Goal: Task Accomplishment & Management: Complete application form

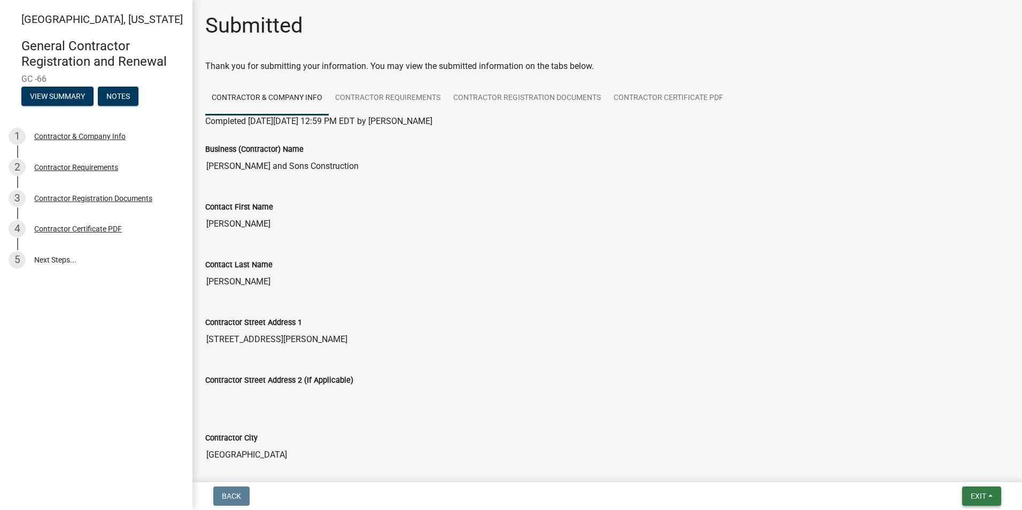
click at [983, 490] on button "Exit" at bounding box center [981, 496] width 39 height 19
click at [945, 471] on button "Save & Exit" at bounding box center [959, 468] width 86 height 26
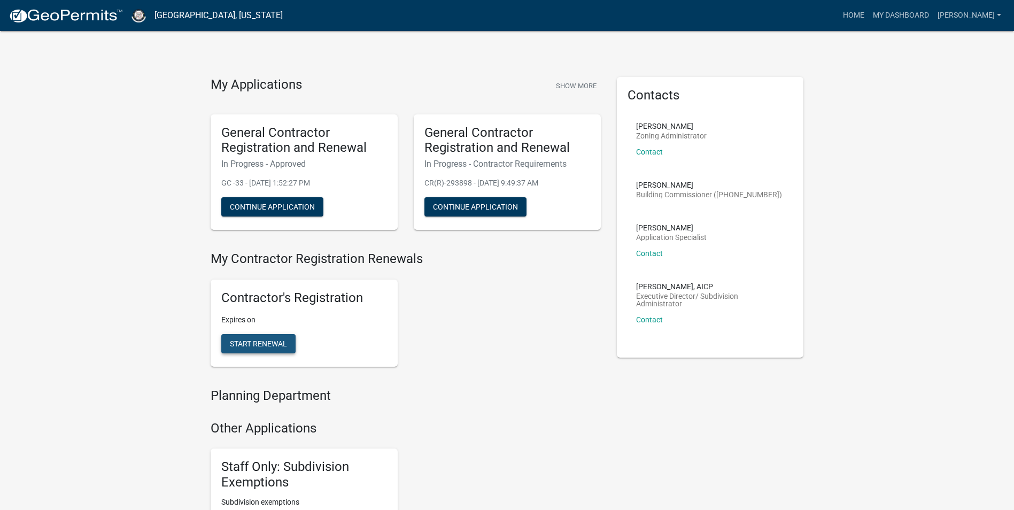
click at [262, 346] on span "Start Renewal" at bounding box center [258, 343] width 57 height 9
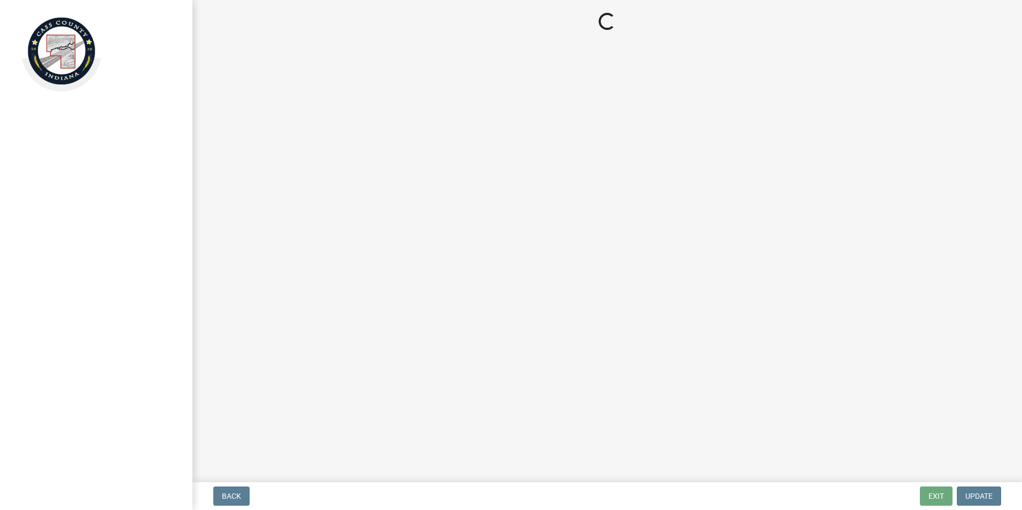
select select "IN"
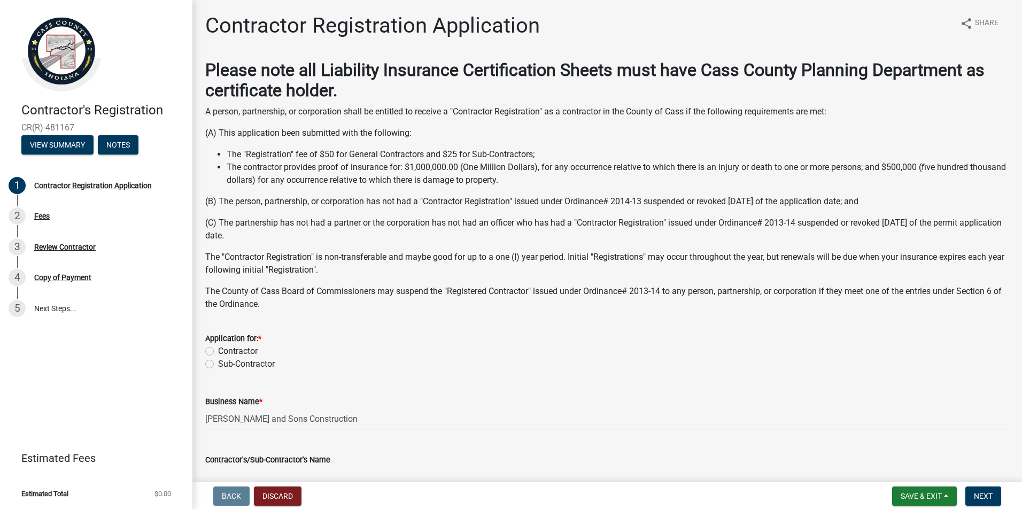
click at [218, 350] on label "Contractor" at bounding box center [238, 351] width 40 height 13
click at [218, 350] on input "Contractor" at bounding box center [221, 348] width 7 height 7
radio input "true"
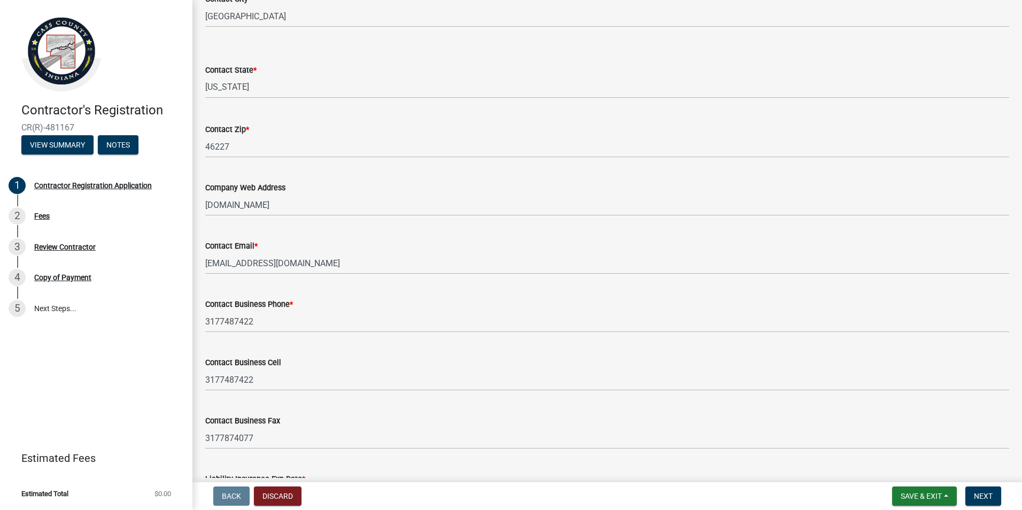
scroll to position [635, 0]
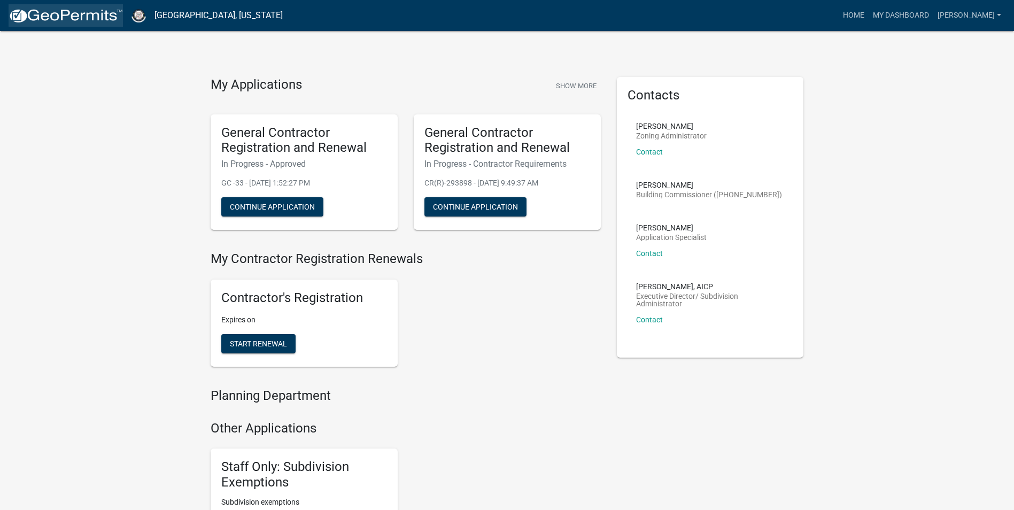
click at [63, 16] on img at bounding box center [66, 16] width 114 height 16
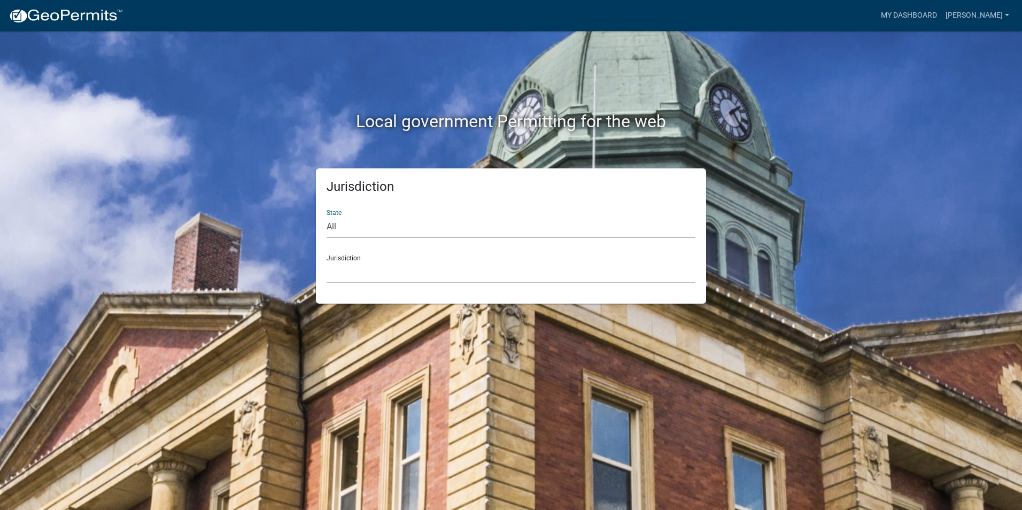
click at [387, 229] on select "All [US_STATE] [US_STATE] [US_STATE] [US_STATE] [US_STATE] [US_STATE] [US_STATE…" at bounding box center [511, 227] width 369 height 22
select select "[US_STATE]"
click at [327, 216] on select "All [US_STATE] [US_STATE] [US_STATE] [US_STATE] [US_STATE] [US_STATE] [US_STATE…" at bounding box center [511, 227] width 369 height 22
click at [363, 275] on select "City of [GEOGRAPHIC_DATA], [US_STATE] City of [GEOGRAPHIC_DATA], [US_STATE] Cit…" at bounding box center [511, 272] width 369 height 22
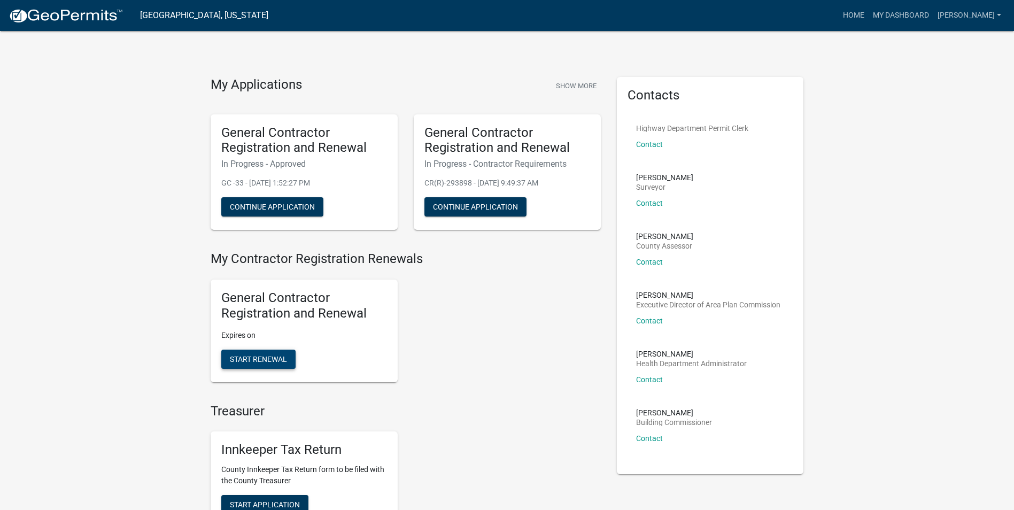
click at [267, 357] on span "Start Renewal" at bounding box center [258, 358] width 57 height 9
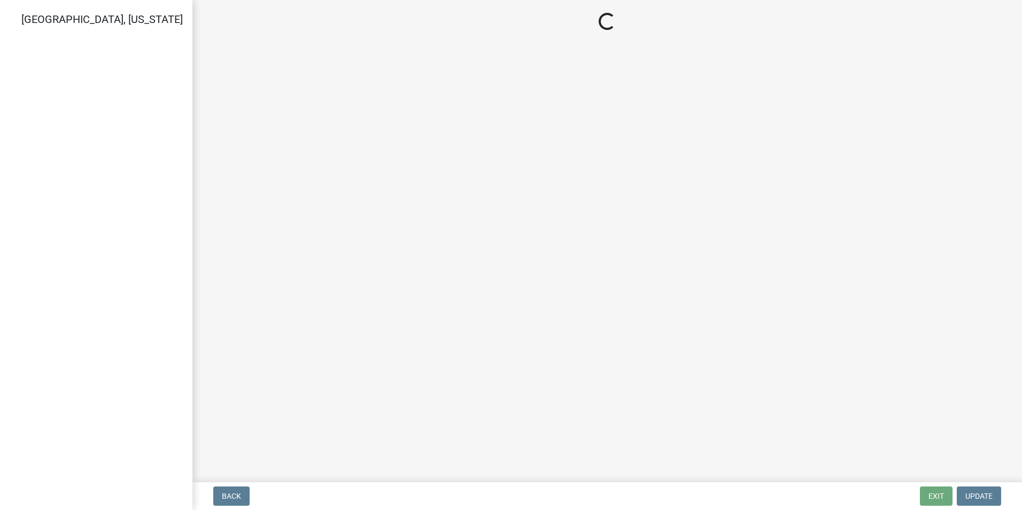
select select "IN"
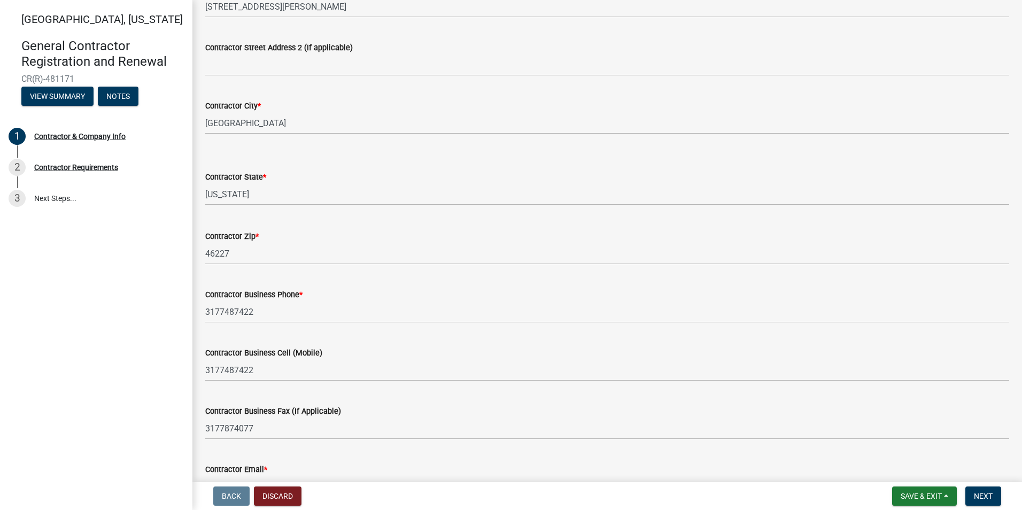
scroll to position [337, 0]
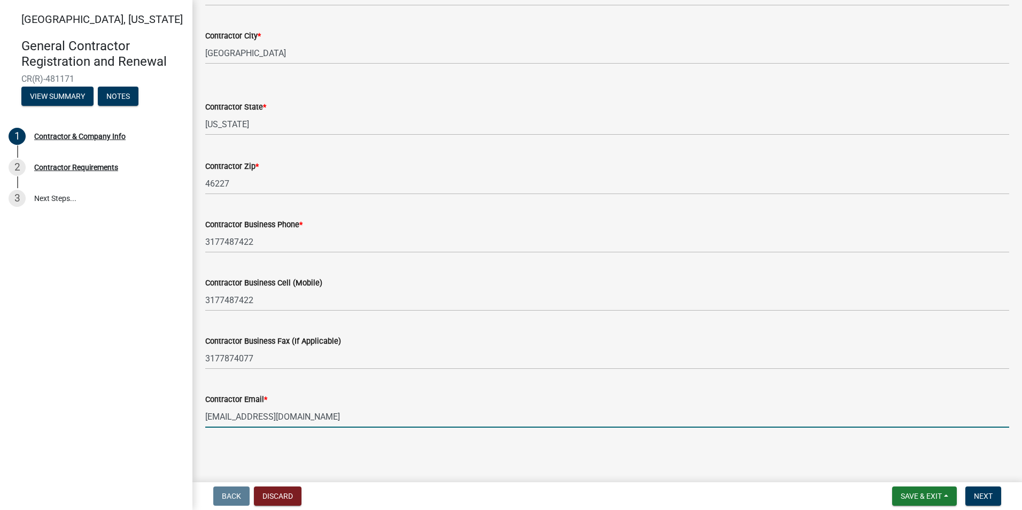
click at [236, 415] on input "[EMAIL_ADDRESS][DOMAIN_NAME]" at bounding box center [607, 417] width 804 height 22
click at [230, 419] on input "[EMAIL_ADDRESS][DOMAIN_NAME]" at bounding box center [607, 417] width 804 height 22
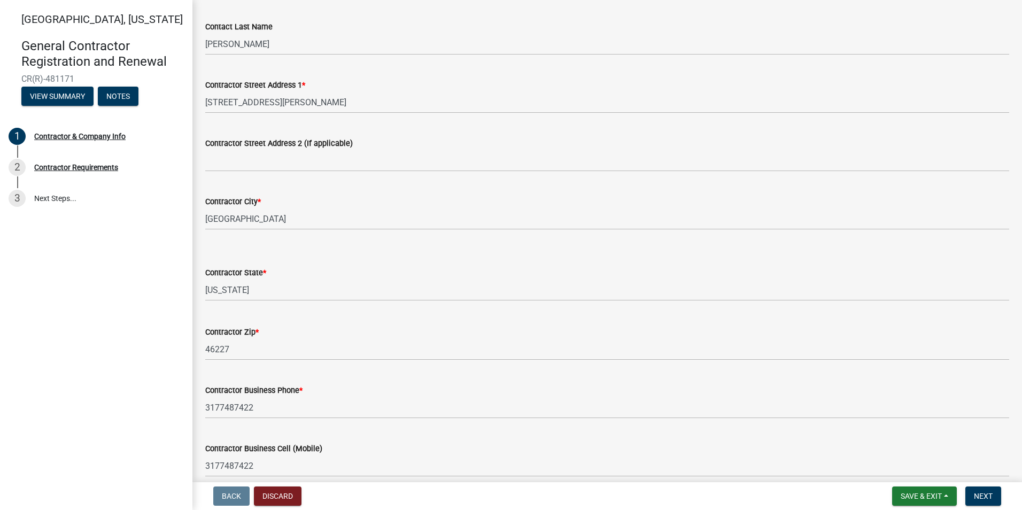
scroll to position [267, 0]
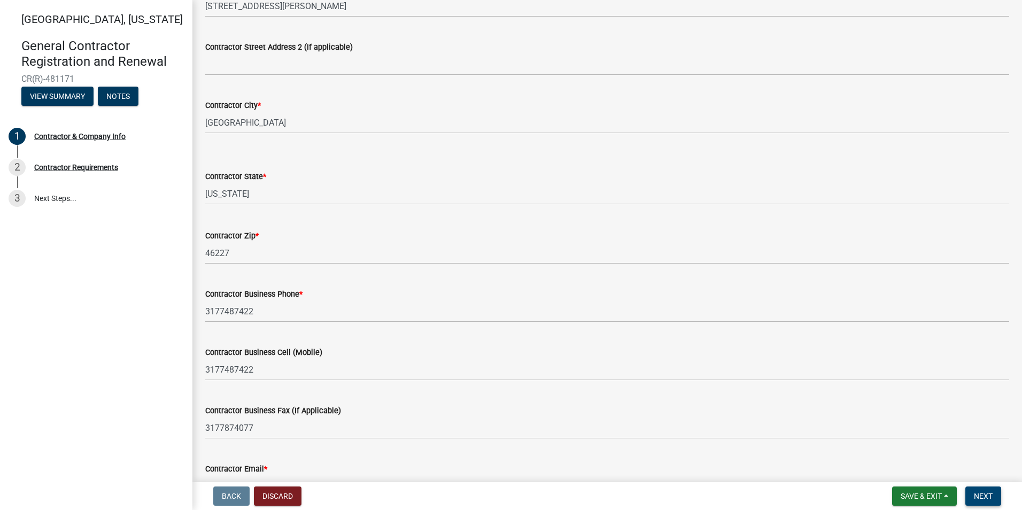
type input "[EMAIL_ADDRESS][DOMAIN_NAME]"
click at [983, 498] on span "Next" at bounding box center [983, 496] width 19 height 9
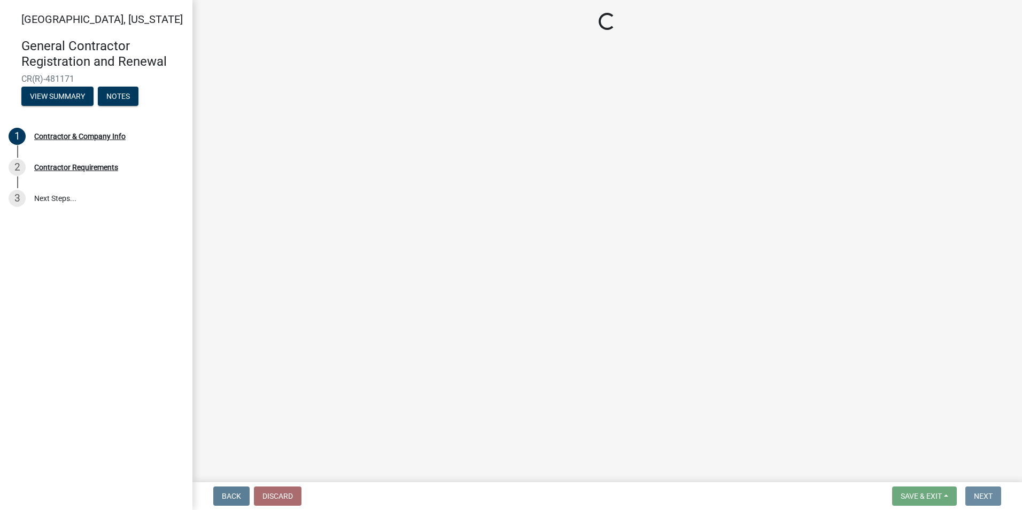
scroll to position [0, 0]
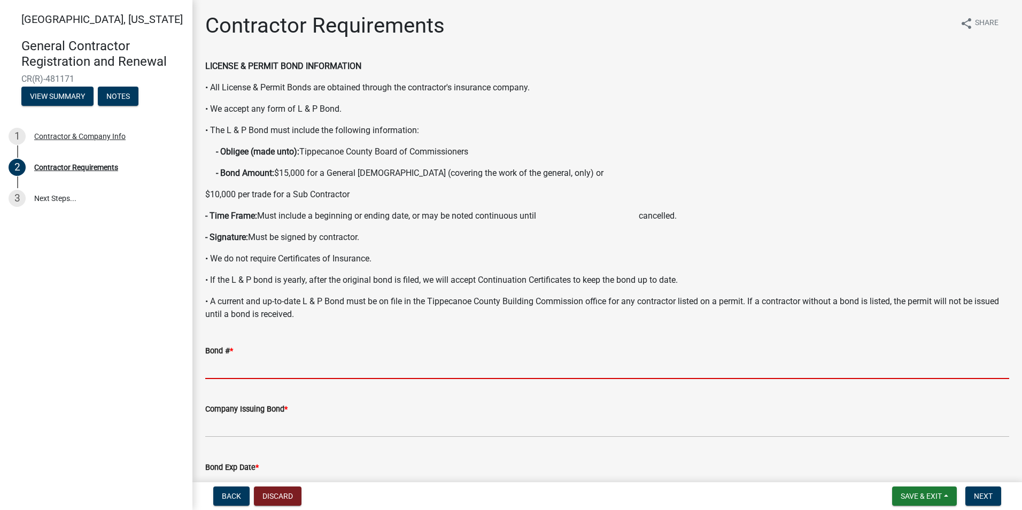
click at [238, 370] on input "Bond # *" at bounding box center [607, 368] width 804 height 22
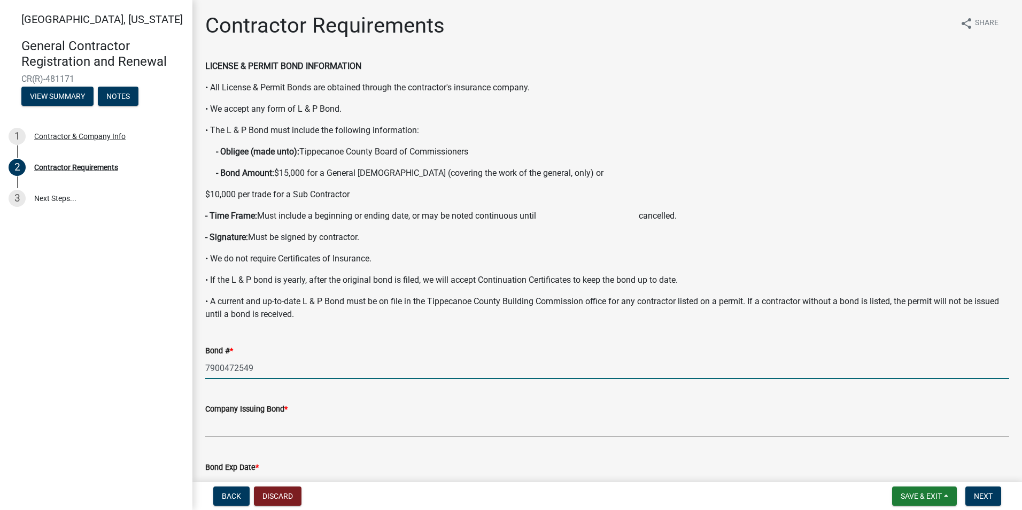
type input "7900472549"
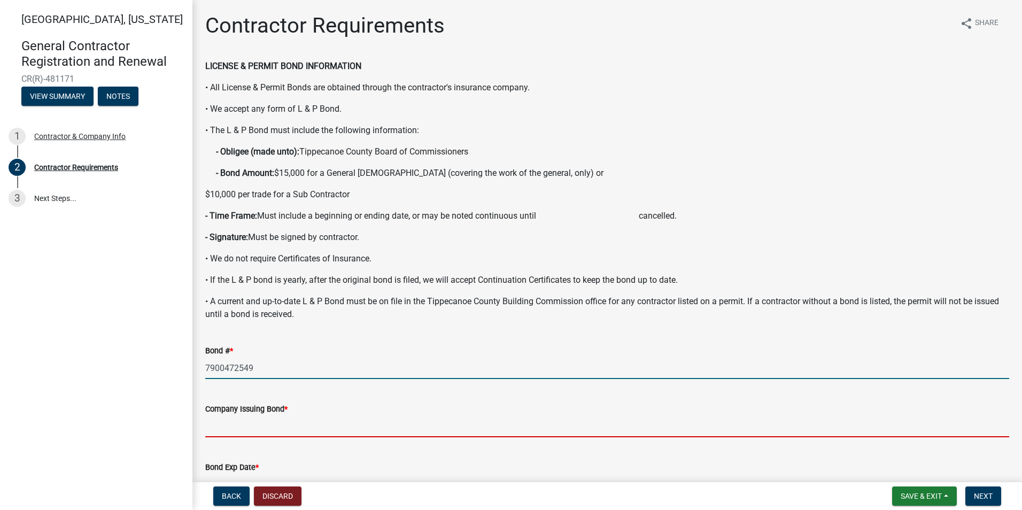
drag, startPoint x: 209, startPoint y: 424, endPoint x: 220, endPoint y: 426, distance: 11.3
click at [211, 424] on input "Company Issuing Bond *" at bounding box center [607, 426] width 804 height 22
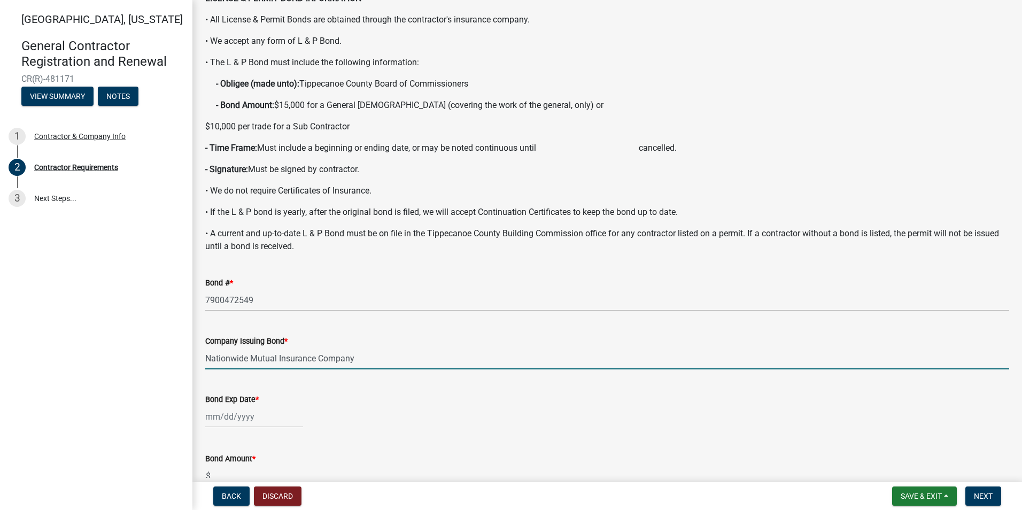
scroll to position [107, 0]
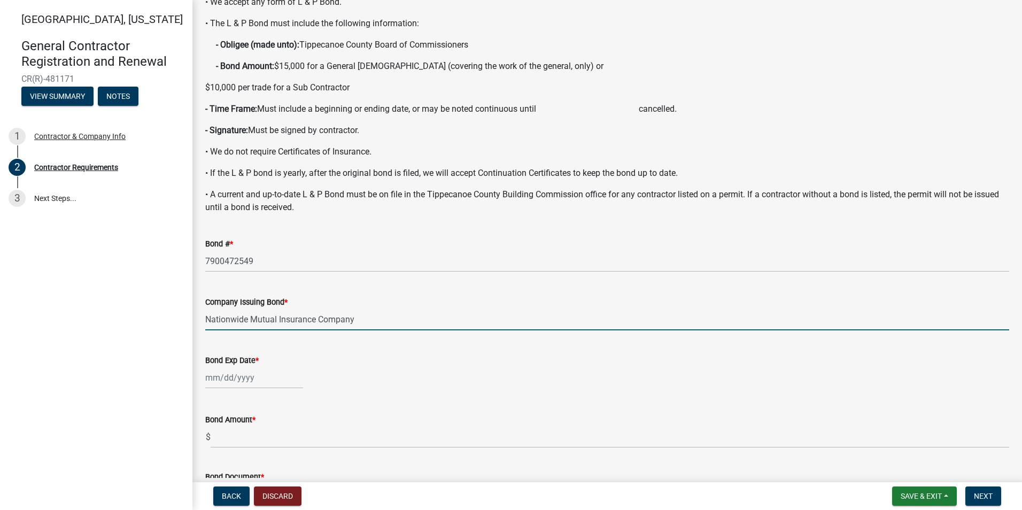
type input "Nationwide Mutual Insurance Company"
click at [244, 385] on div at bounding box center [254, 378] width 98 height 22
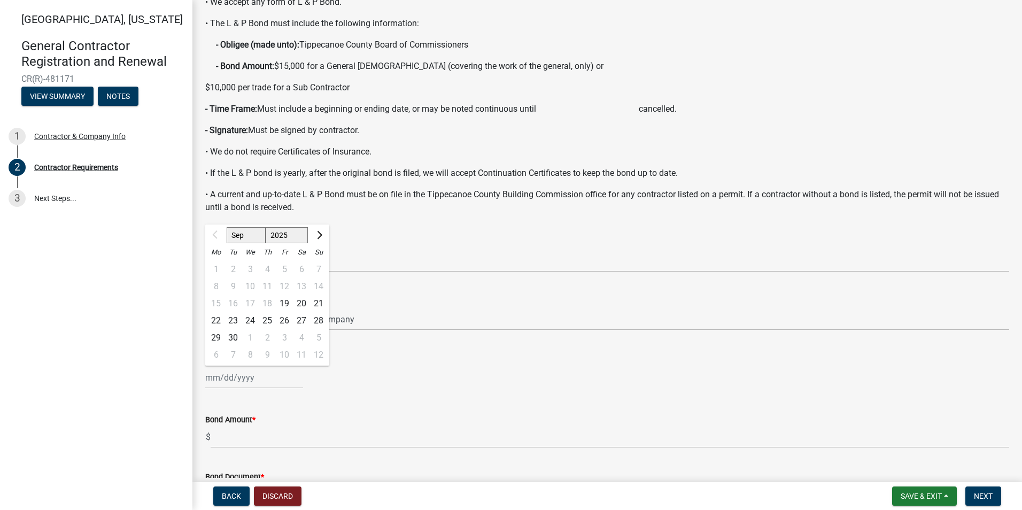
click at [375, 401] on div "Bond Amount * $" at bounding box center [607, 423] width 804 height 50
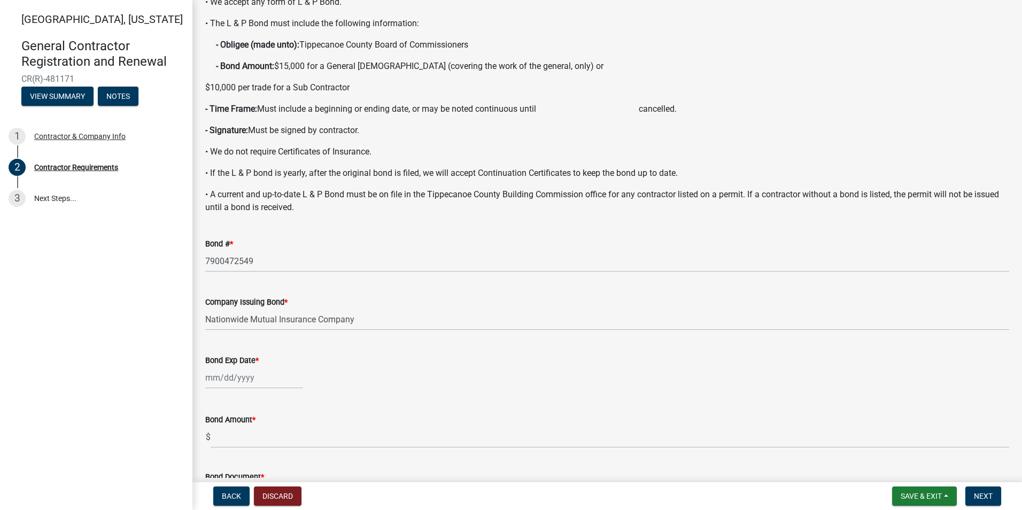
click at [217, 377] on div at bounding box center [254, 378] width 98 height 22
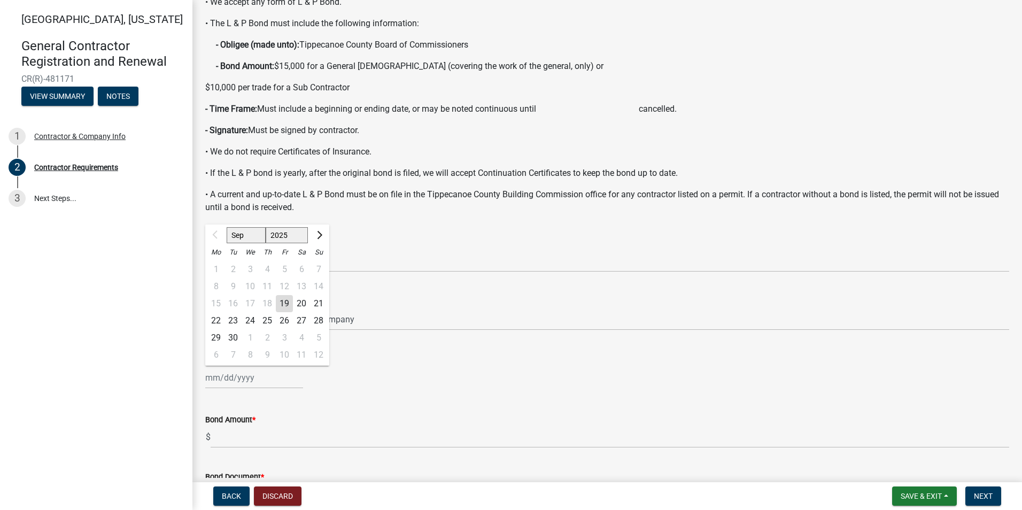
click at [291, 233] on select "2025 2026 2027 2028 2029 2030 2031 2032 2033 2034 2035 2036 2037 2038 2039 2040…" at bounding box center [287, 235] width 43 height 16
select select "2026"
click at [266, 227] on select "2025 2026 2027 2028 2029 2030 2031 2032 2033 2034 2035 2036 2037 2038 2039 2040…" at bounding box center [287, 235] width 43 height 16
click at [233, 270] on div "1" at bounding box center [233, 269] width 17 height 17
type input "[DATE]"
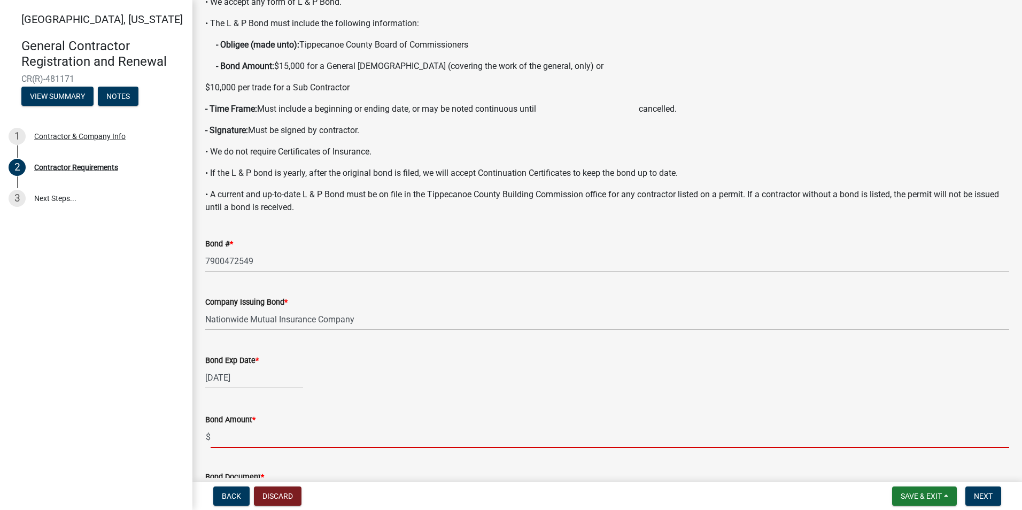
click at [223, 437] on input "text" at bounding box center [610, 437] width 799 height 22
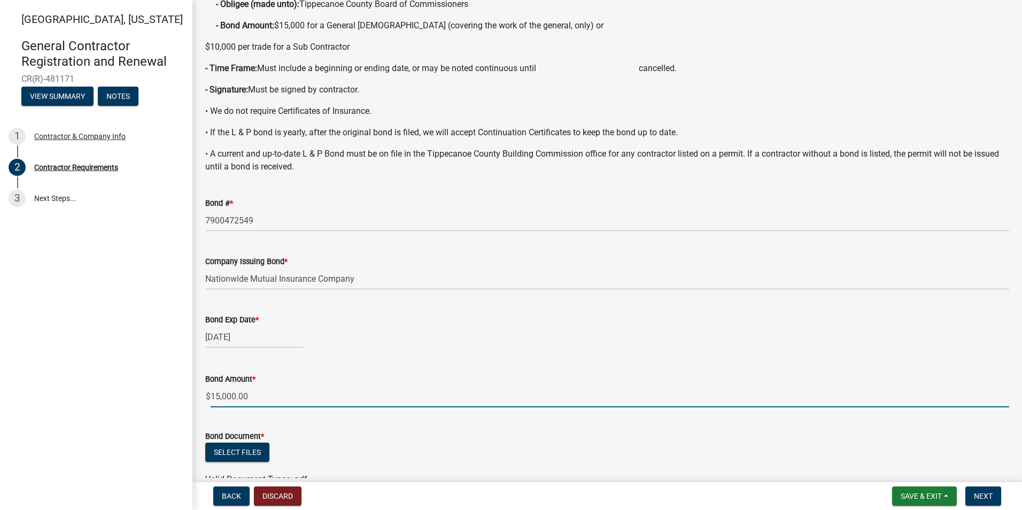
scroll to position [207, 0]
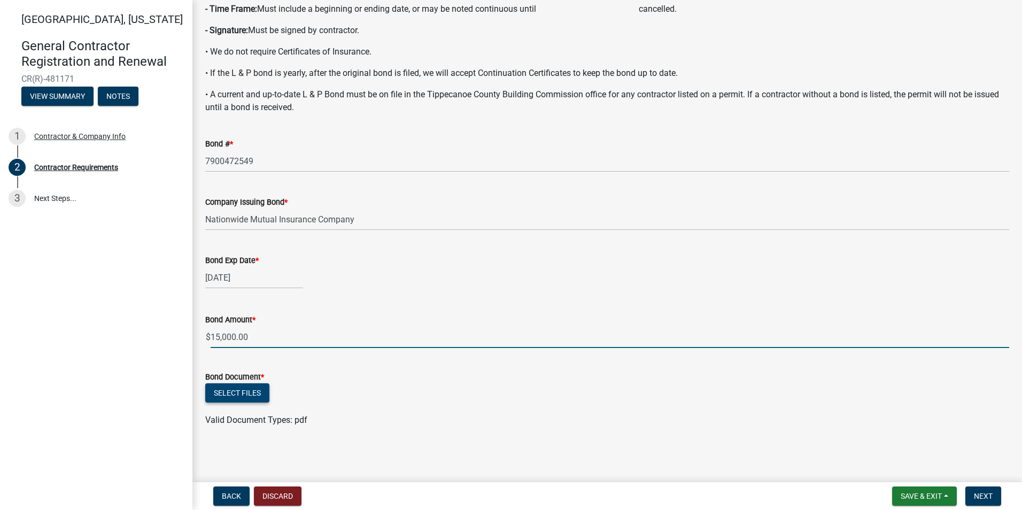
type input "15000"
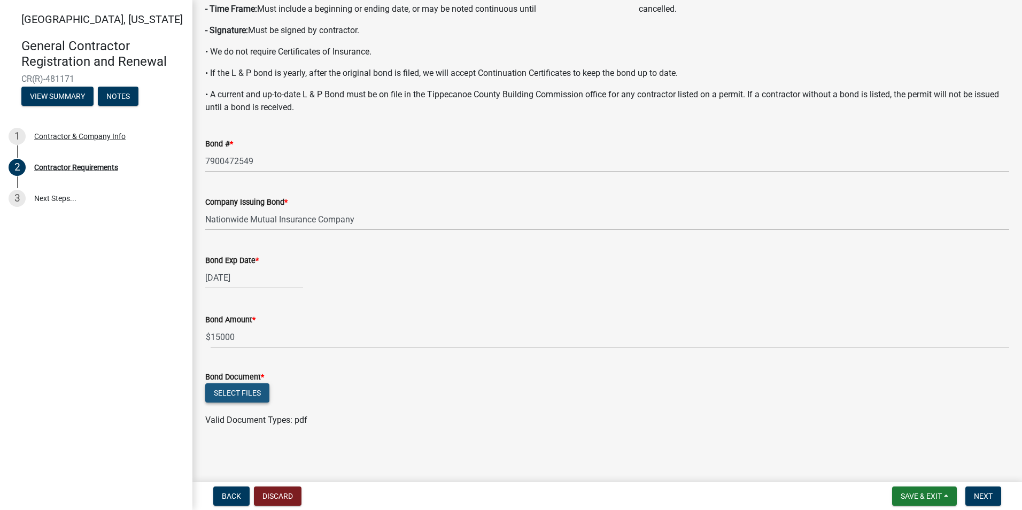
click at [241, 396] on button "Select files" at bounding box center [237, 392] width 64 height 19
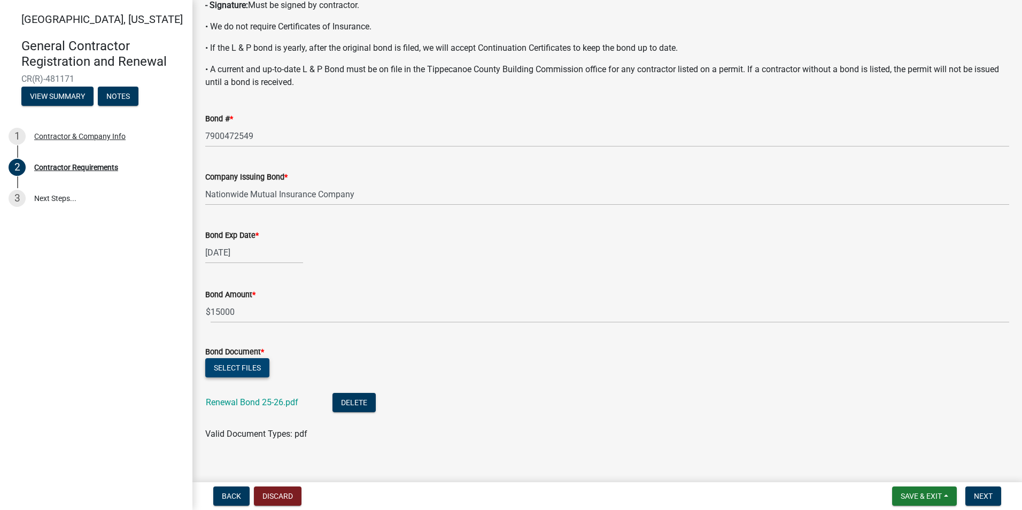
scroll to position [246, 0]
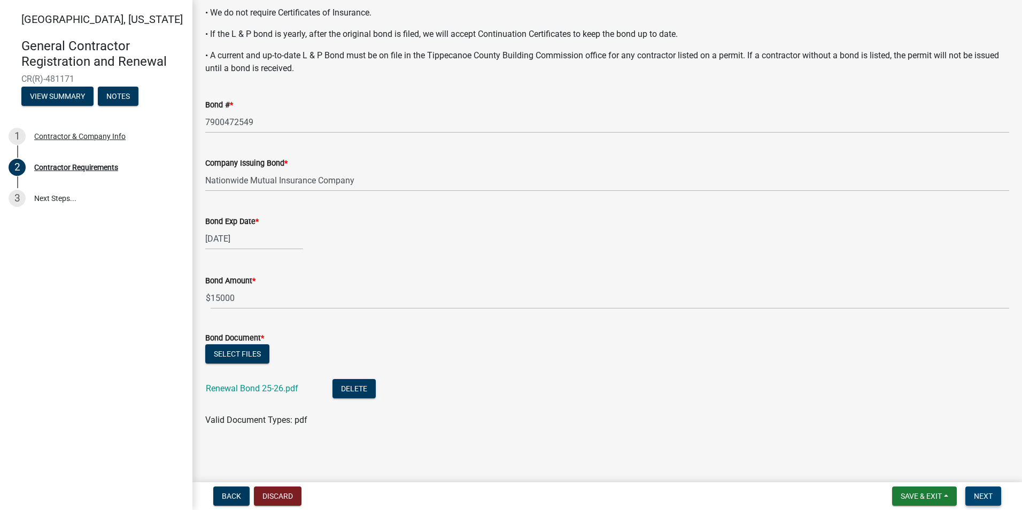
click at [985, 495] on span "Next" at bounding box center [983, 496] width 19 height 9
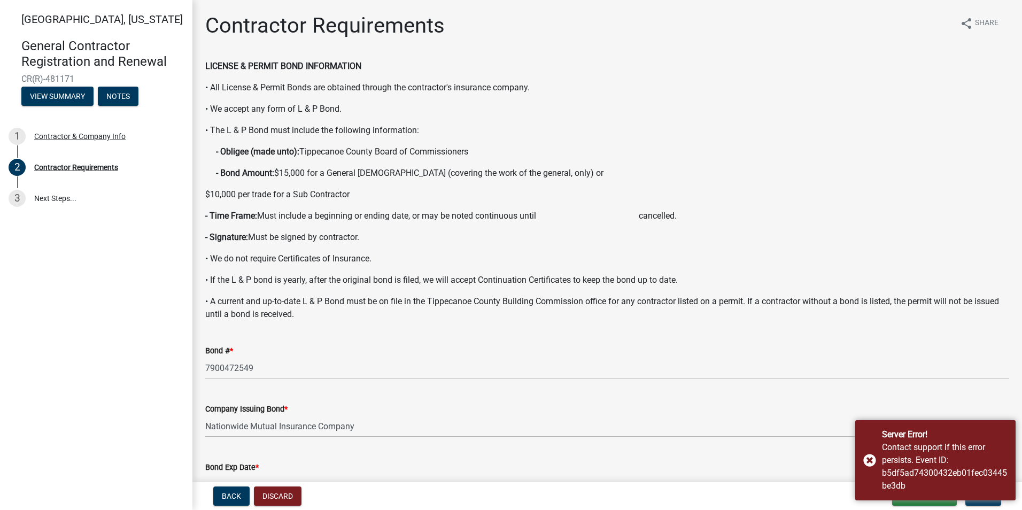
scroll to position [214, 0]
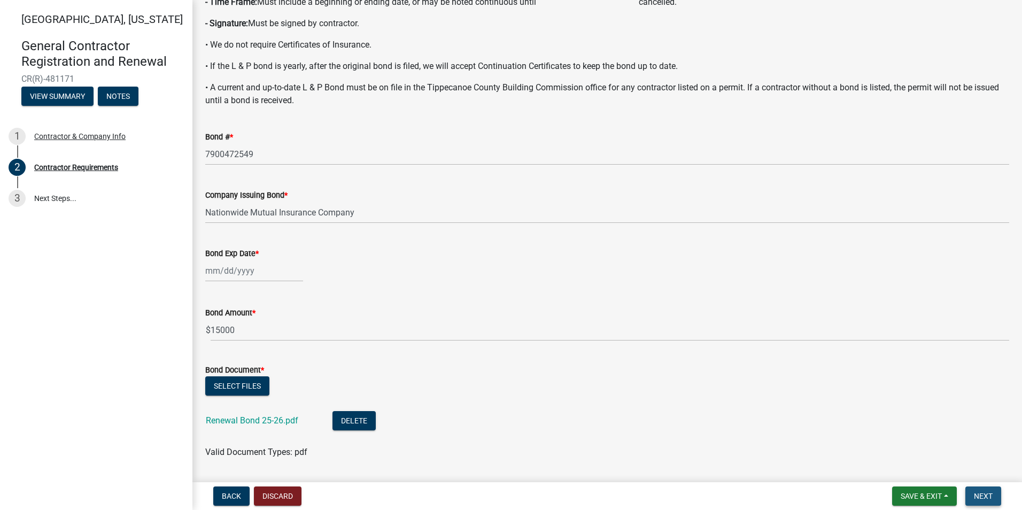
click at [989, 493] on span "Next" at bounding box center [983, 496] width 19 height 9
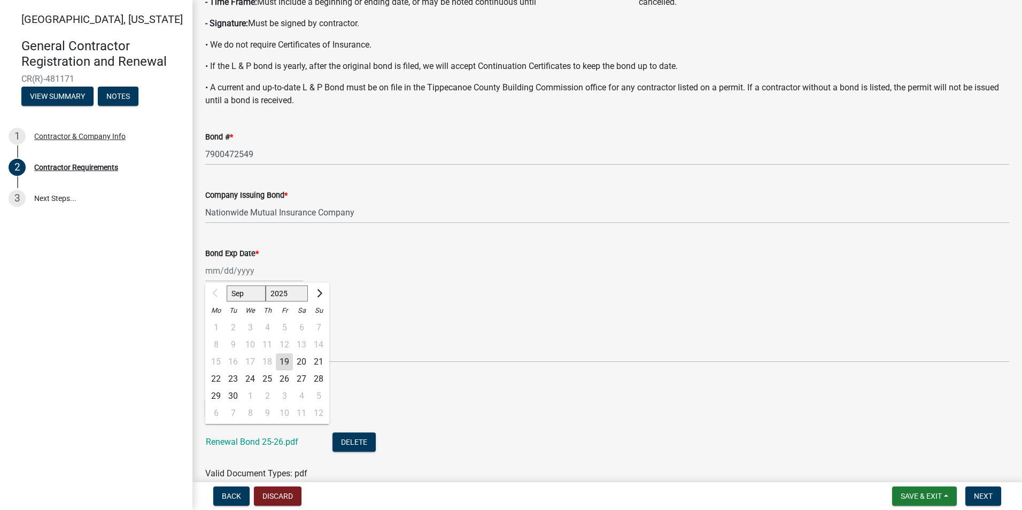
click at [245, 272] on div "Sep Oct Nov [DATE] 2026 2027 2028 2029 2030 2031 2032 2033 2034 2035 2036 2037 …" at bounding box center [254, 271] width 98 height 22
click at [294, 294] on select "2025 2026 2027 2028 2029 2030 2031 2032 2033 2034 2035 2036 2037 2038 2039 2040…" at bounding box center [287, 293] width 43 height 16
select select "2026"
click at [266, 285] on select "2025 2026 2027 2028 2029 2030 2031 2032 2033 2034 2035 2036 2037 2038 2039 2040…" at bounding box center [287, 293] width 43 height 16
click at [234, 327] on div "1" at bounding box center [233, 327] width 17 height 17
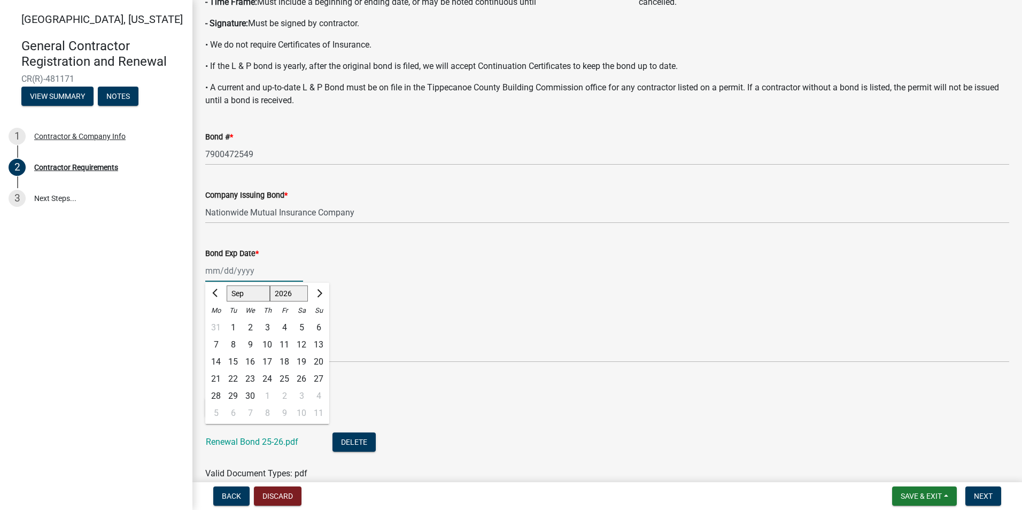
type input "[DATE]"
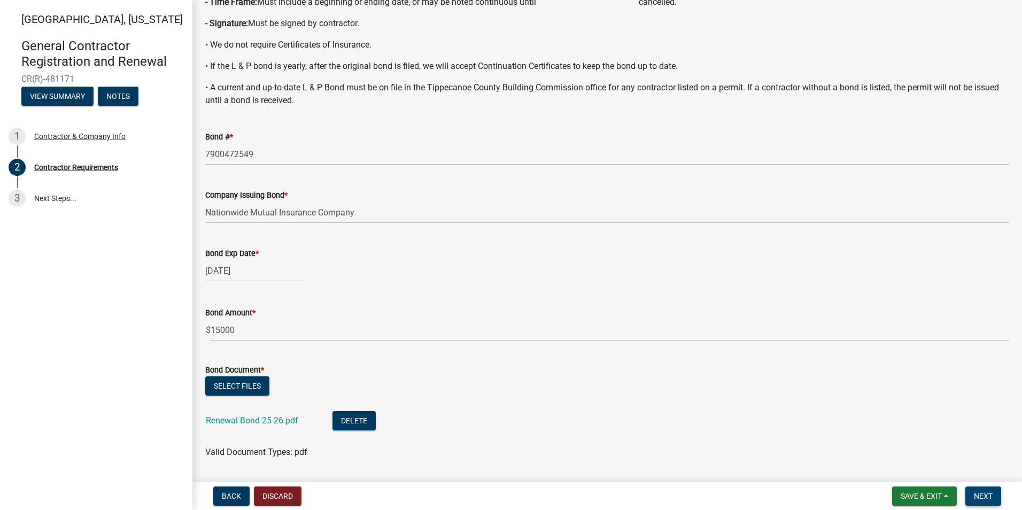
click at [993, 498] on span "Next" at bounding box center [983, 496] width 19 height 9
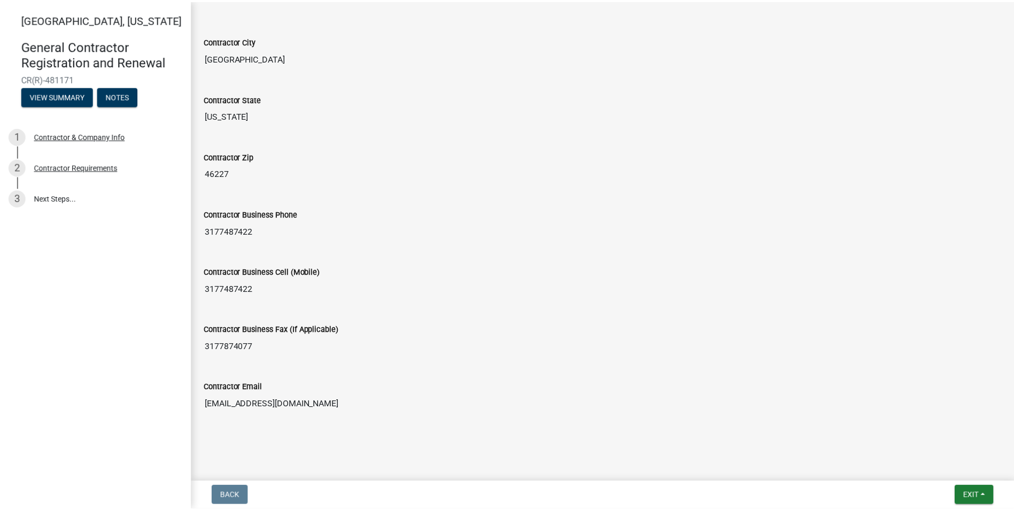
scroll to position [397, 0]
click at [986, 500] on span "Exit" at bounding box center [979, 496] width 16 height 9
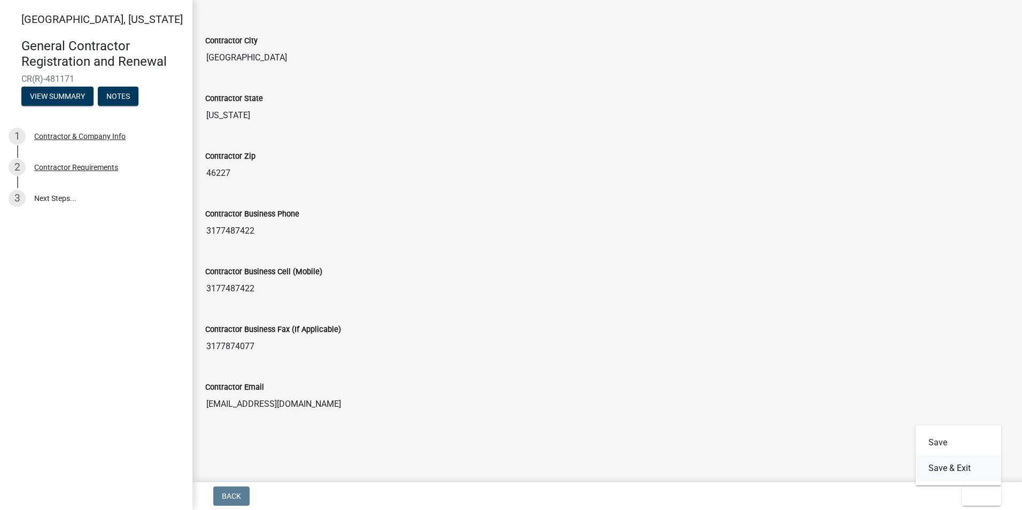
click at [958, 469] on button "Save & Exit" at bounding box center [959, 468] width 86 height 26
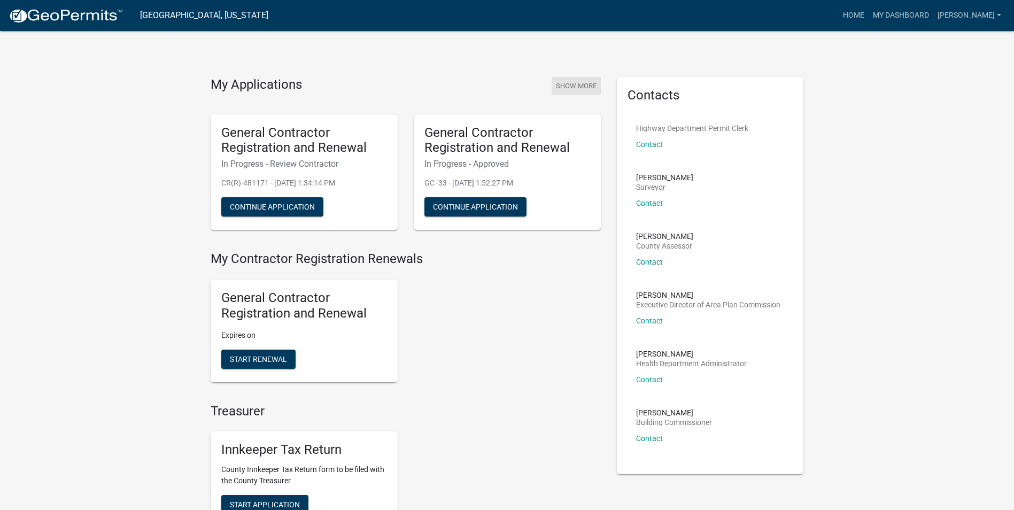
click at [582, 81] on button "Show More" at bounding box center [576, 86] width 49 height 18
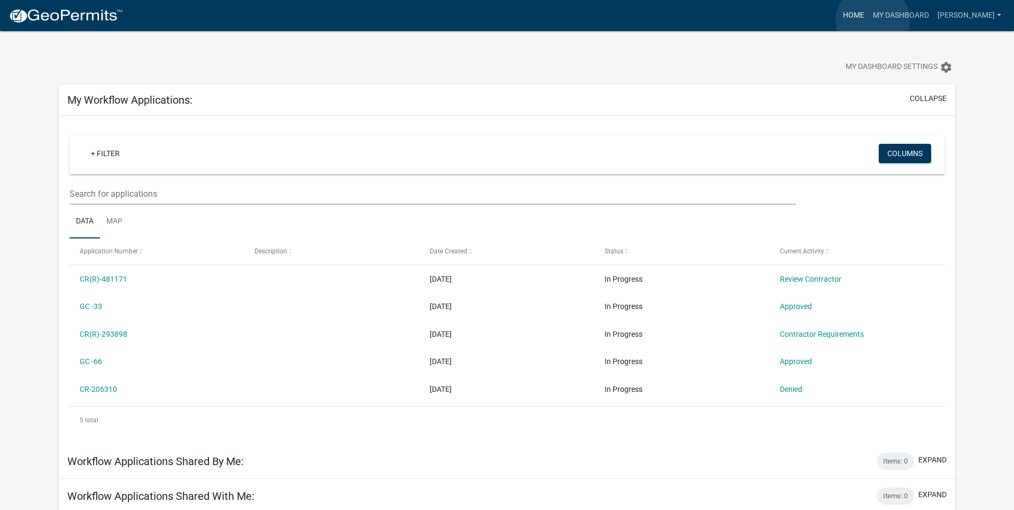
click at [869, 21] on link "Home" at bounding box center [854, 15] width 30 height 20
